Goal: Navigation & Orientation: Go to known website

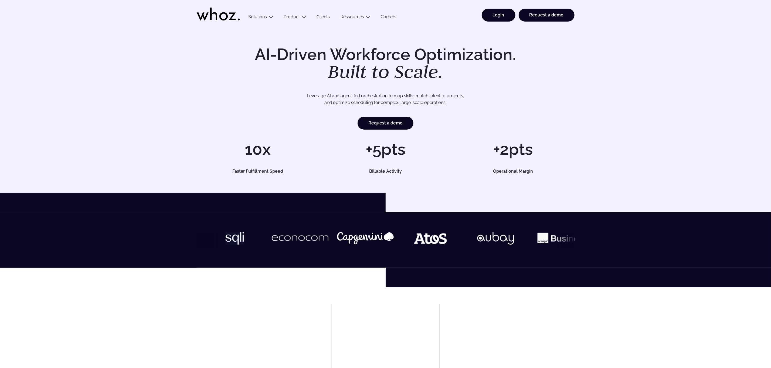
click at [493, 10] on link "Login" at bounding box center [499, 15] width 34 height 13
